Goal: Information Seeking & Learning: Understand process/instructions

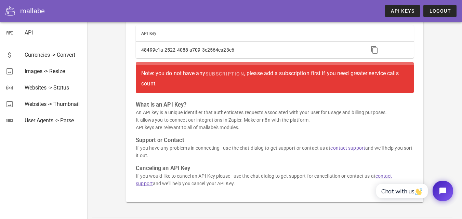
scroll to position [34, 0]
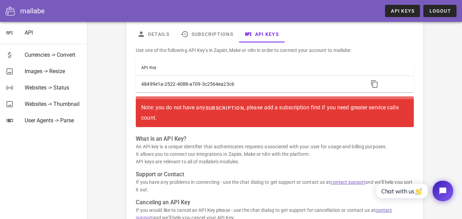
drag, startPoint x: 166, startPoint y: 106, endPoint x: 210, endPoint y: 112, distance: 44.1
click at [210, 112] on div "Note: you do not have any subscription , please add a subscription first if you…" at bounding box center [274, 112] width 267 height 20
click at [210, 112] on link "subscription" at bounding box center [224, 108] width 39 height 12
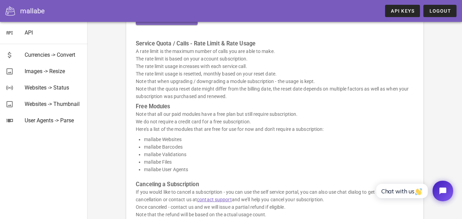
scroll to position [171, 0]
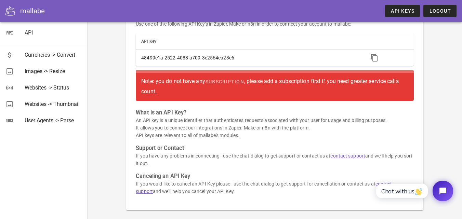
scroll to position [68, 0]
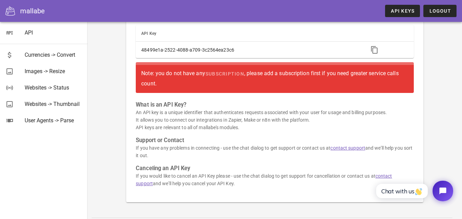
click at [164, 115] on p "An API key is a unique identifier that authenticates requests associated with y…" at bounding box center [275, 120] width 278 height 23
click at [237, 138] on div "Use one of the following API Key's in Zapier, Make or n8n in order to connect y…" at bounding box center [275, 102] width 286 height 189
click at [237, 138] on h3 "Support or Contact" at bounding box center [275, 141] width 278 height 8
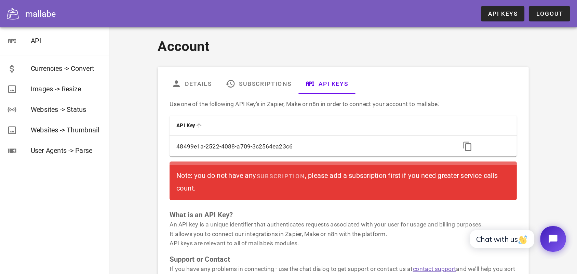
scroll to position [0, 0]
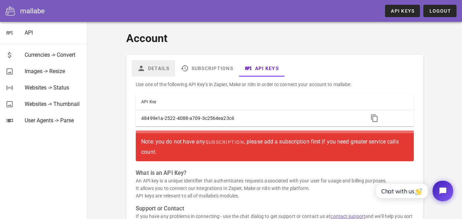
click at [170, 71] on link "Details" at bounding box center [153, 68] width 43 height 16
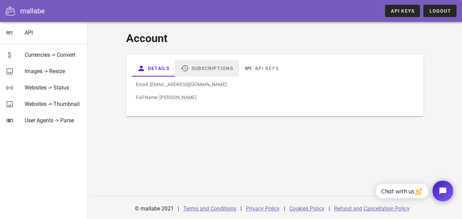
click at [204, 72] on link "Subscriptions" at bounding box center [207, 68] width 64 height 16
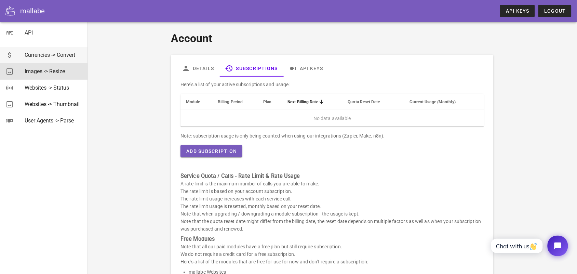
click at [60, 63] on div "Currencies -> Convert Images -> Resize Websites -> Status Websites -> Thumbnail…" at bounding box center [43, 87] width 87 height 87
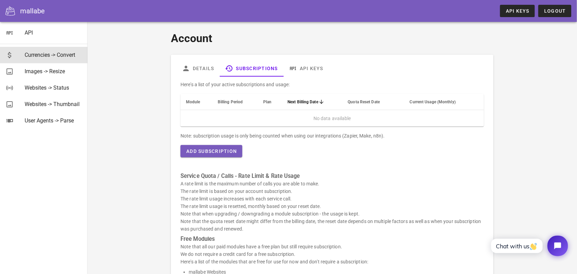
click at [64, 60] on div "Currencies -> Convert" at bounding box center [53, 55] width 57 height 15
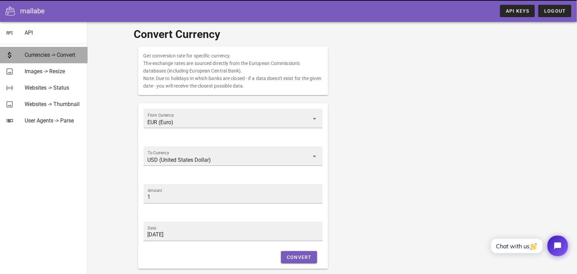
click at [64, 60] on div "Currencies -> Convert" at bounding box center [53, 55] width 57 height 15
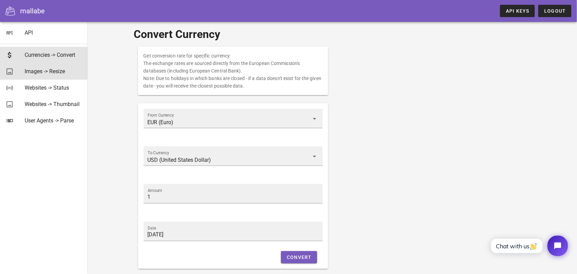
click at [64, 75] on div "Images -> Resize" at bounding box center [53, 71] width 57 height 15
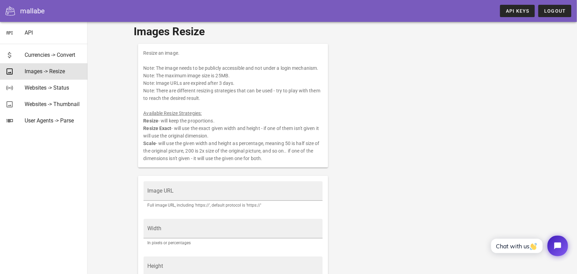
scroll to position [107, 0]
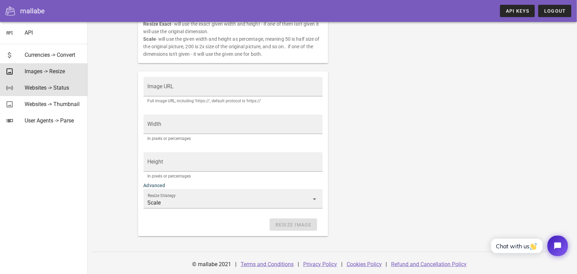
click at [68, 84] on div "Websites -> Status" at bounding box center [53, 87] width 57 height 6
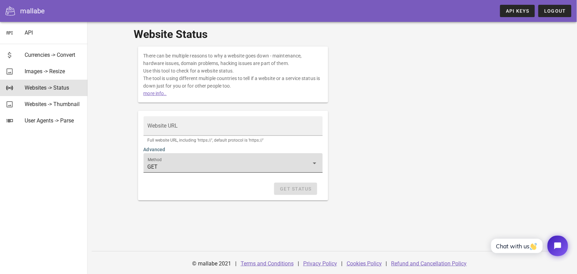
click at [158, 153] on div "Method GET" at bounding box center [233, 162] width 171 height 19
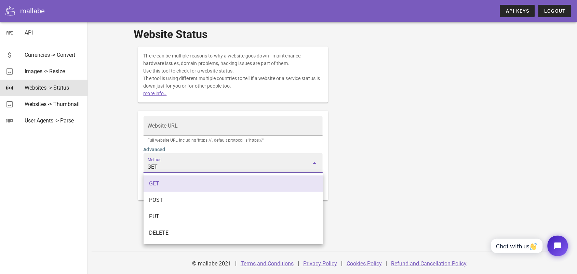
click at [142, 165] on div "Method GET" at bounding box center [233, 168] width 188 height 38
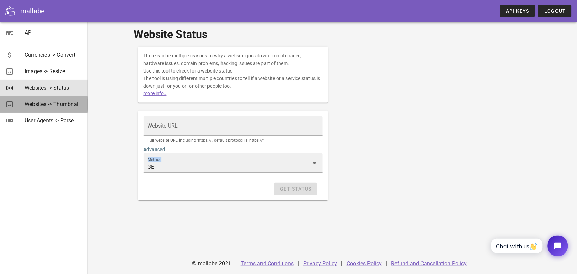
click at [67, 110] on div "Websites -> Thumbnail" at bounding box center [53, 104] width 57 height 15
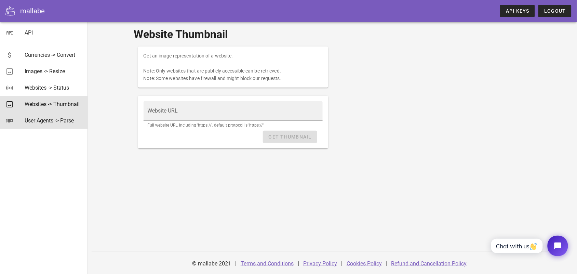
click at [66, 118] on div "User Agents -> Parse" at bounding box center [53, 120] width 57 height 6
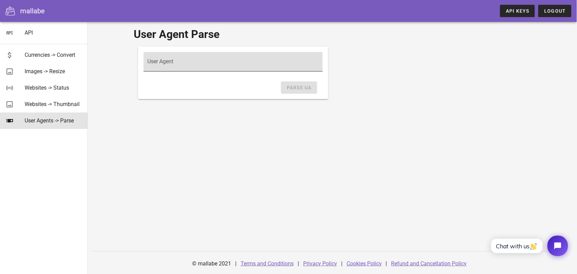
click at [212, 68] on input "User Agent" at bounding box center [233, 64] width 171 height 11
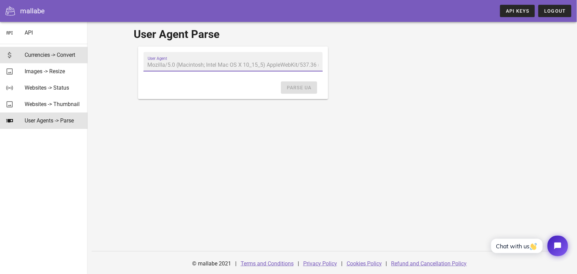
click at [65, 47] on link "Currencies -> Convert" at bounding box center [43, 55] width 87 height 16
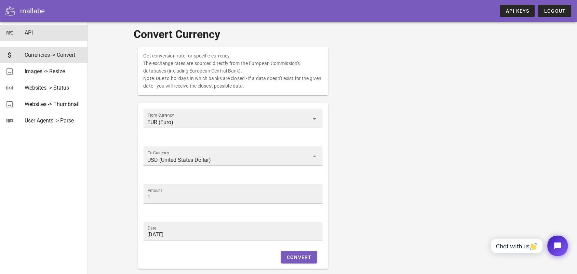
click at [49, 37] on div "API" at bounding box center [53, 32] width 57 height 15
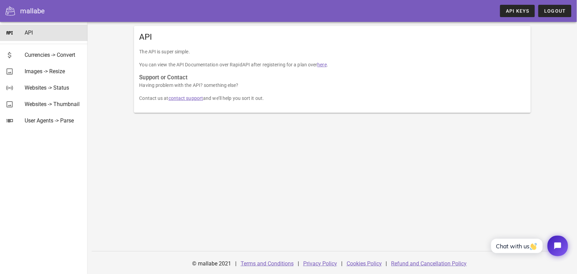
drag, startPoint x: 150, startPoint y: 59, endPoint x: 170, endPoint y: 75, distance: 25.7
click at [161, 72] on div "The API is super simple. You can view the API Documentation over RapidAPI after…" at bounding box center [332, 80] width 397 height 65
click at [195, 84] on p "Having problem with the API? something else?" at bounding box center [332, 85] width 386 height 8
click at [461, 8] on link "API Keys" at bounding box center [517, 11] width 35 height 12
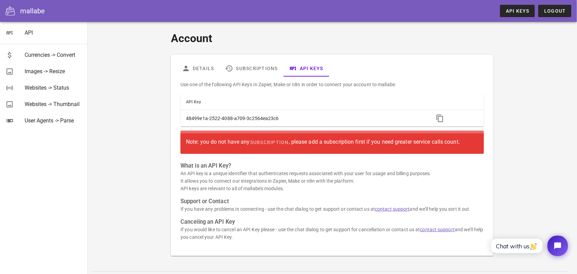
click at [206, 143] on div "Note: you do not have any subscription , please add a subscription first if you…" at bounding box center [332, 142] width 292 height 12
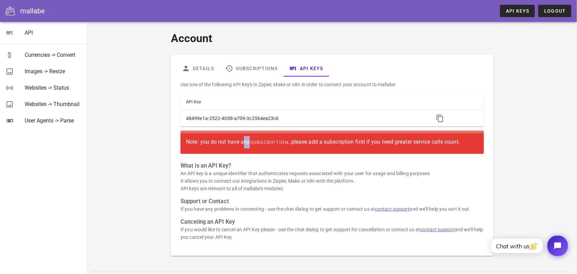
click at [206, 143] on div "Note: you do not have any subscription , please add a subscription first if you…" at bounding box center [332, 142] width 292 height 12
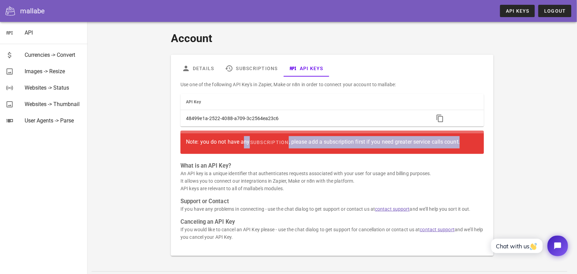
drag, startPoint x: 186, startPoint y: 143, endPoint x: 465, endPoint y: 143, distance: 279.9
click at [465, 143] on div "Note: you do not have any subscription , please add a subscription first if you…" at bounding box center [332, 142] width 292 height 12
click at [433, 216] on div "Use one of the following API Key's in Zapier, Make or n8n in order to connect y…" at bounding box center [331, 164] width 311 height 174
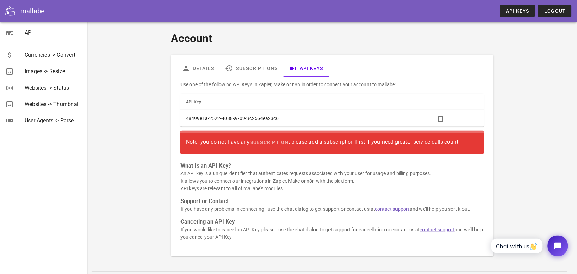
click at [332, 142] on div "Note: you do not have any subscription , please add a subscription first if you…" at bounding box center [332, 142] width 292 height 12
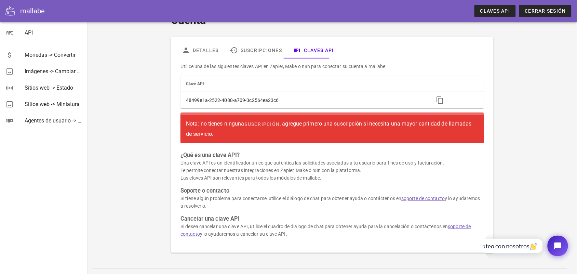
scroll to position [35, 0]
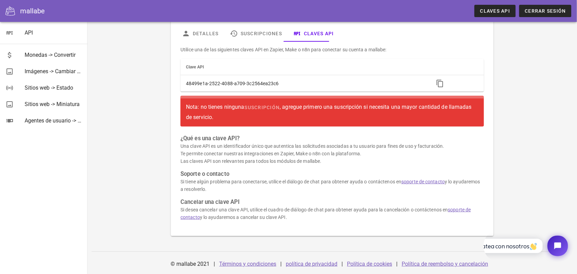
click at [190, 203] on font "Cancelar una clave API" at bounding box center [209, 202] width 59 height 6
click at [234, 206] on p "Si desea cancelar una clave API, utilice el cuadro de diálogo de chat para obte…" at bounding box center [331, 213] width 303 height 15
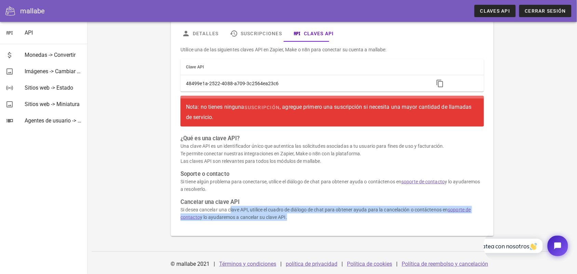
click at [281, 204] on h3 "Cancelar una clave API" at bounding box center [331, 202] width 303 height 8
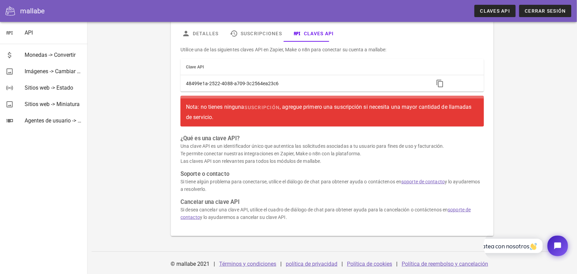
click at [281, 204] on h3 "Cancelar una clave API" at bounding box center [331, 202] width 303 height 8
click at [257, 195] on div "Utilice una de las siguientes claves API en Zapier, Make o n8n para conectar su…" at bounding box center [331, 136] width 311 height 189
click at [184, 175] on font "Soporte o contacto" at bounding box center [204, 174] width 49 height 6
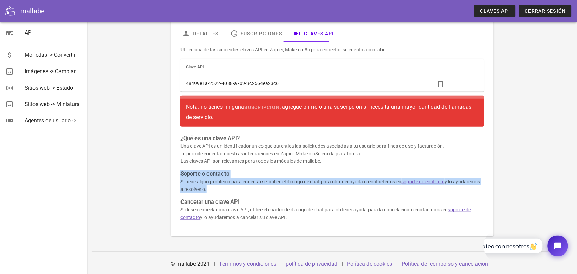
drag, startPoint x: 184, startPoint y: 175, endPoint x: 255, endPoint y: 188, distance: 72.3
click at [255, 188] on div "Utilice una de las siguientes claves API en Zapier, Make o n8n para conectar su…" at bounding box center [331, 136] width 311 height 189
click at [255, 188] on p "Si tiene algún problema para conectarse, utilice el diálogo de chat para obtene…" at bounding box center [331, 185] width 303 height 15
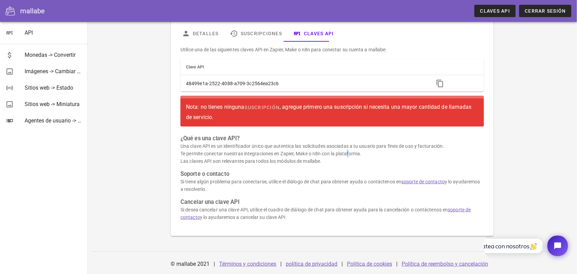
click at [309, 153] on font "Te permite conectar nuestras integraciones en Zapier, Make o n8n con la platafo…" at bounding box center [270, 153] width 181 height 5
click at [364, 153] on p "Una clave API es un identificador único que autentica las solicitudes asociadas…" at bounding box center [331, 153] width 303 height 23
click at [243, 149] on p "Una clave API es un identificador único que autentica las solicitudes asociadas…" at bounding box center [331, 153] width 303 height 23
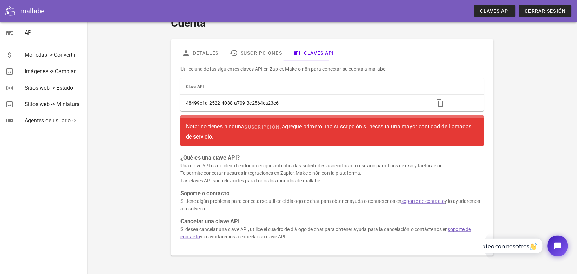
scroll to position [0, 0]
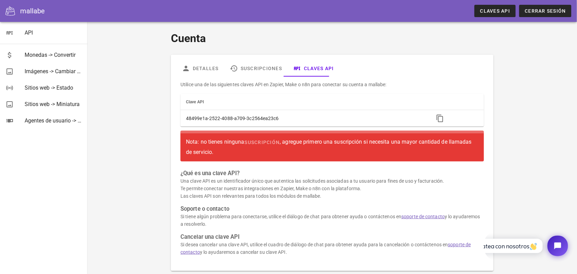
click at [274, 85] on font "Utilice una de las siguientes claves API en Zapier, Make o n8n para conectar su…" at bounding box center [283, 84] width 206 height 5
click at [241, 100] on th "Clave API" at bounding box center [304, 102] width 248 height 16
click at [204, 102] on icon "API Key: Sorted ascending. Activate to sort descending." at bounding box center [207, 101] width 6 height 5
click at [204, 102] on icon "API Key: Sorted descending. Activate to remove sorting." at bounding box center [207, 101] width 6 height 5
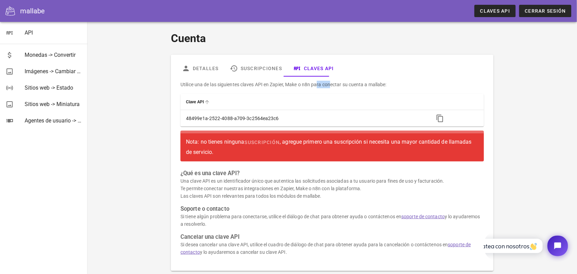
click at [206, 102] on icon "API Key: Not sorted. Activate to sort ascending." at bounding box center [207, 101] width 6 height 5
click at [206, 102] on icon "API Key: Sorted descending. Activate to remove sorting." at bounding box center [207, 101] width 6 height 5
click at [206, 102] on icon "API Key: Not sorted. Activate to sort ascending." at bounding box center [207, 101] width 6 height 5
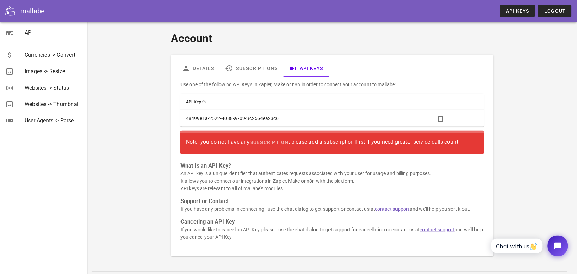
click at [245, 83] on p "Use one of the following API Key's in Zapier, Make or n8n in order to connect y…" at bounding box center [331, 85] width 303 height 8
drag, startPoint x: 245, startPoint y: 83, endPoint x: 229, endPoint y: 99, distance: 23.0
click at [245, 84] on p "Use one of the following API Key's in Zapier, Make or n8n in order to connect y…" at bounding box center [331, 85] width 303 height 8
click at [201, 102] on icon "API Key: Not sorted. Activate to sort ascending." at bounding box center [204, 101] width 6 height 5
click at [203, 102] on icon "API Key: Sorted descending. Activate to remove sorting." at bounding box center [204, 101] width 6 height 5
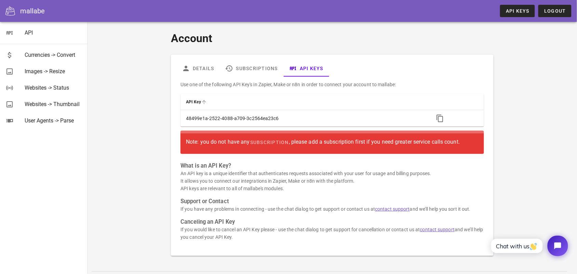
click at [195, 102] on span "API Key" at bounding box center [193, 101] width 15 height 5
click at [194, 102] on span "API Key" at bounding box center [193, 101] width 15 height 5
click at [206, 87] on p "Use one of the following API Key's in Zapier, Make or n8n in order to connect y…" at bounding box center [331, 85] width 303 height 8
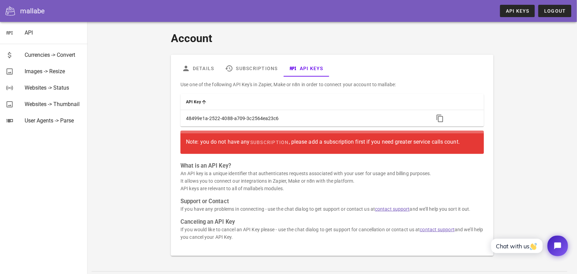
click at [207, 82] on p "Use one of the following API Key's in Zapier, Make or n8n in order to connect y…" at bounding box center [331, 85] width 303 height 8
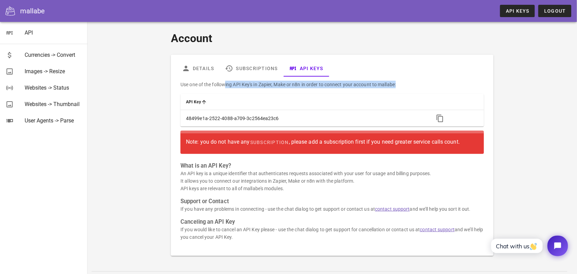
click at [207, 82] on p "Use one of the following API Key's in Zapier, Make or n8n in order to connect y…" at bounding box center [331, 85] width 303 height 8
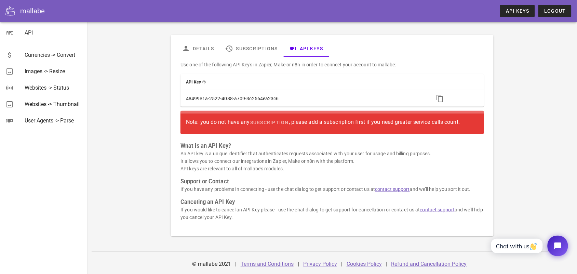
click at [284, 213] on p "If you would like to cancel an API Key please - use the chat dialog to get supp…" at bounding box center [331, 213] width 303 height 15
click at [21, 39] on link "API" at bounding box center [43, 33] width 87 height 16
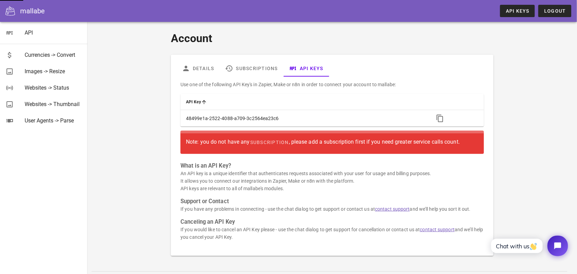
click at [19, 22] on div "mallabe API Keys Logout" at bounding box center [288, 11] width 577 height 22
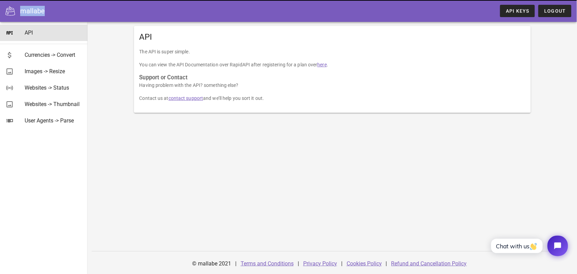
click at [22, 12] on div "mallabe" at bounding box center [32, 11] width 25 height 10
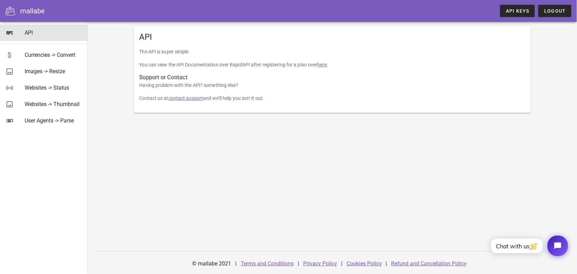
click at [5, 6] on icon at bounding box center [10, 11] width 10 height 10
